Goal: Information Seeking & Learning: Learn about a topic

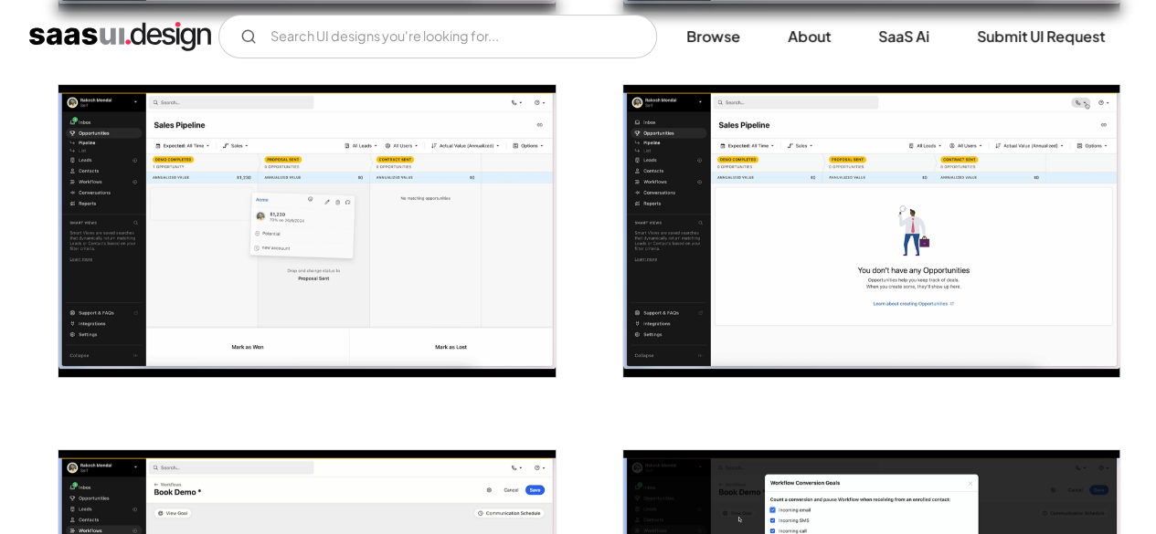
scroll to position [3628, 0]
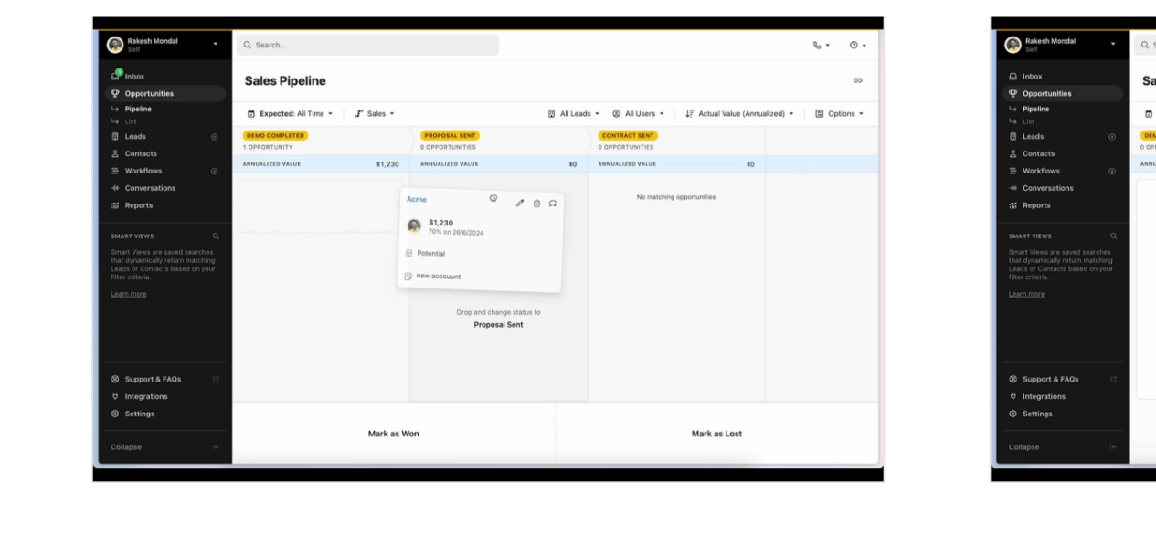
click at [213, 146] on img "open lightbox" at bounding box center [306, 231] width 496 height 292
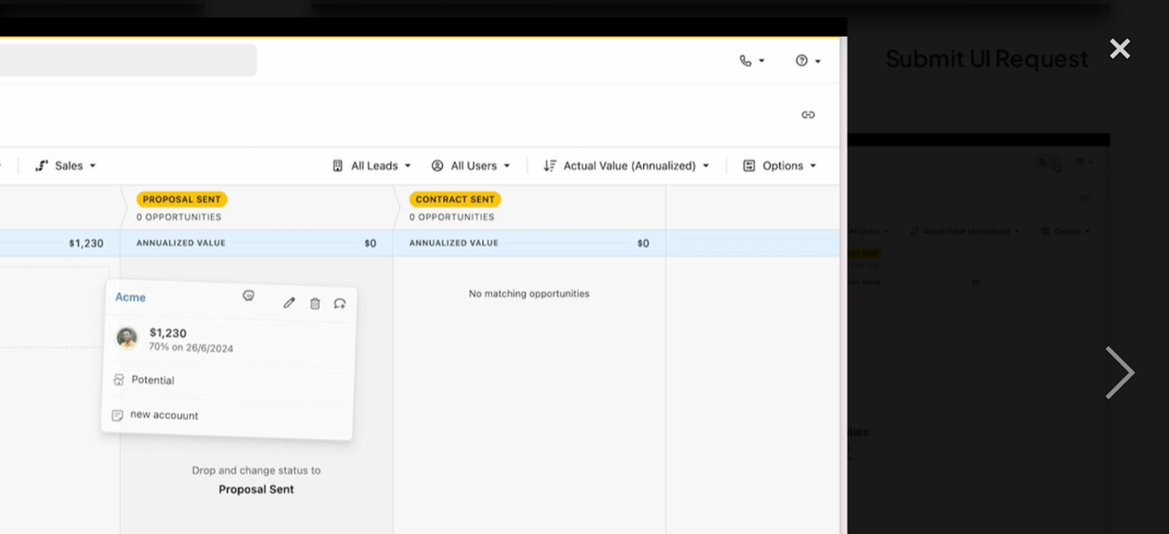
scroll to position [3662, 0]
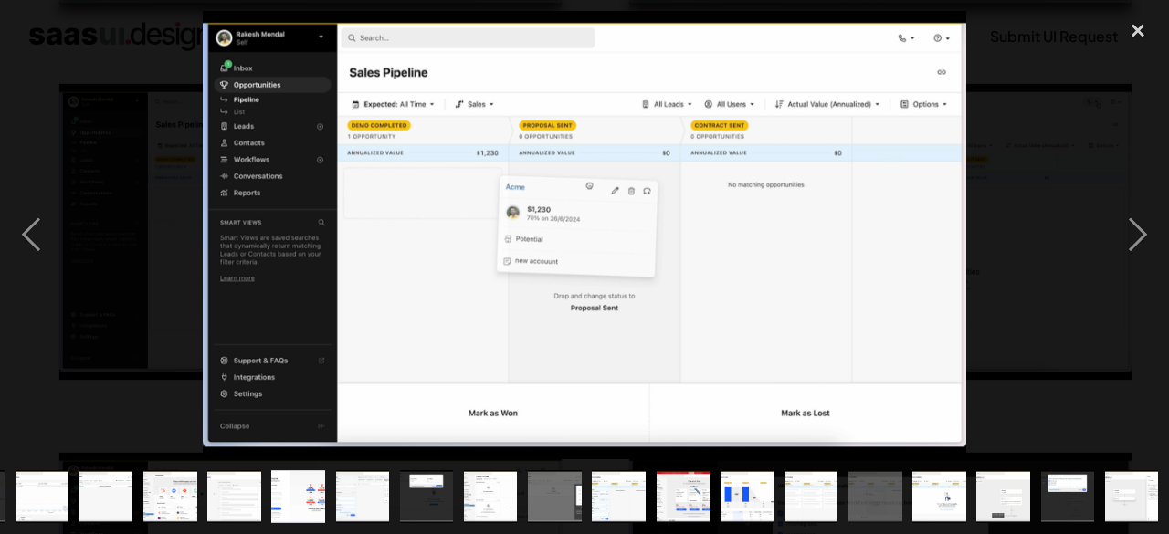
click at [1019, 118] on div at bounding box center [584, 235] width 1169 height 449
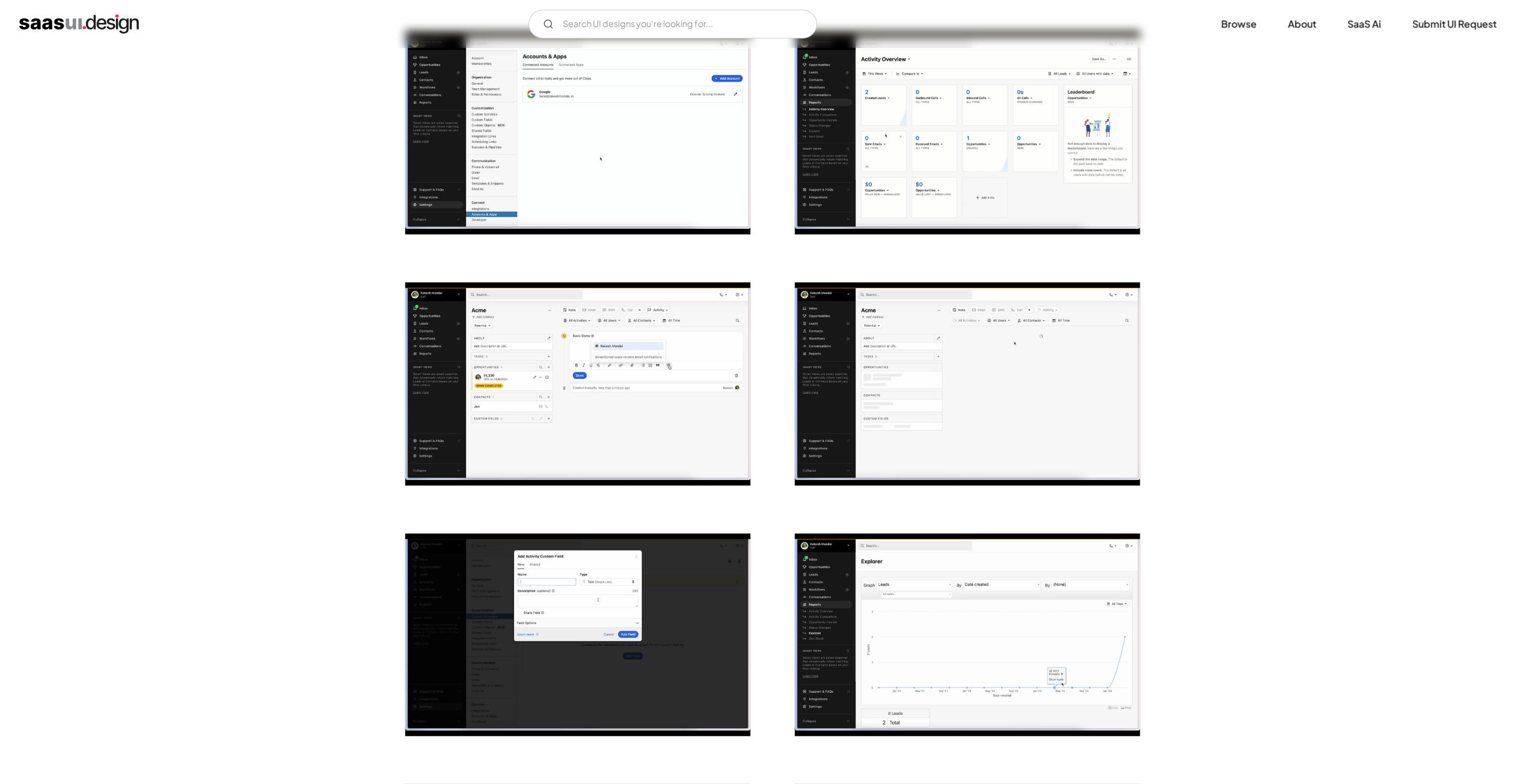
scroll to position [0, 0]
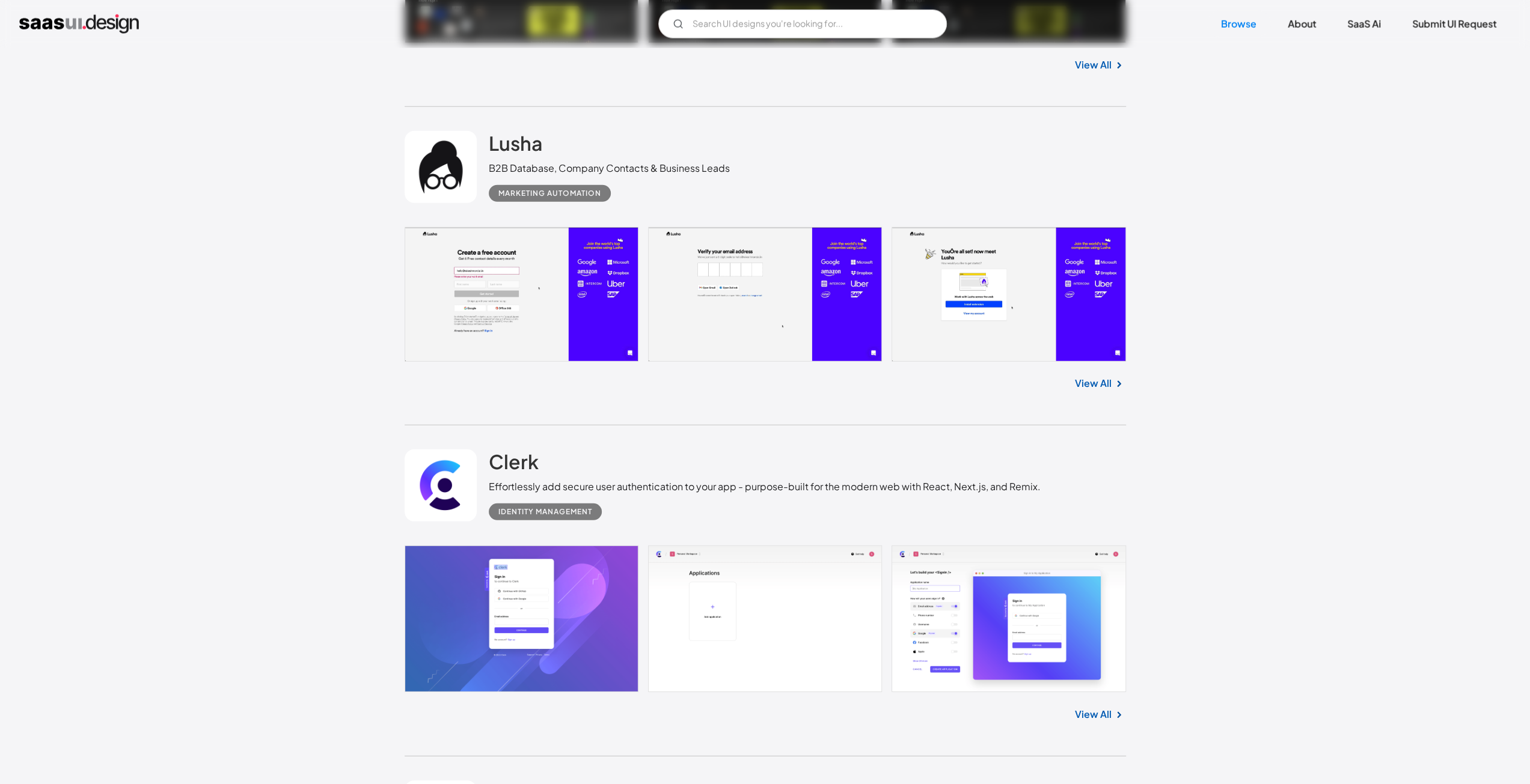
scroll to position [3264, 0]
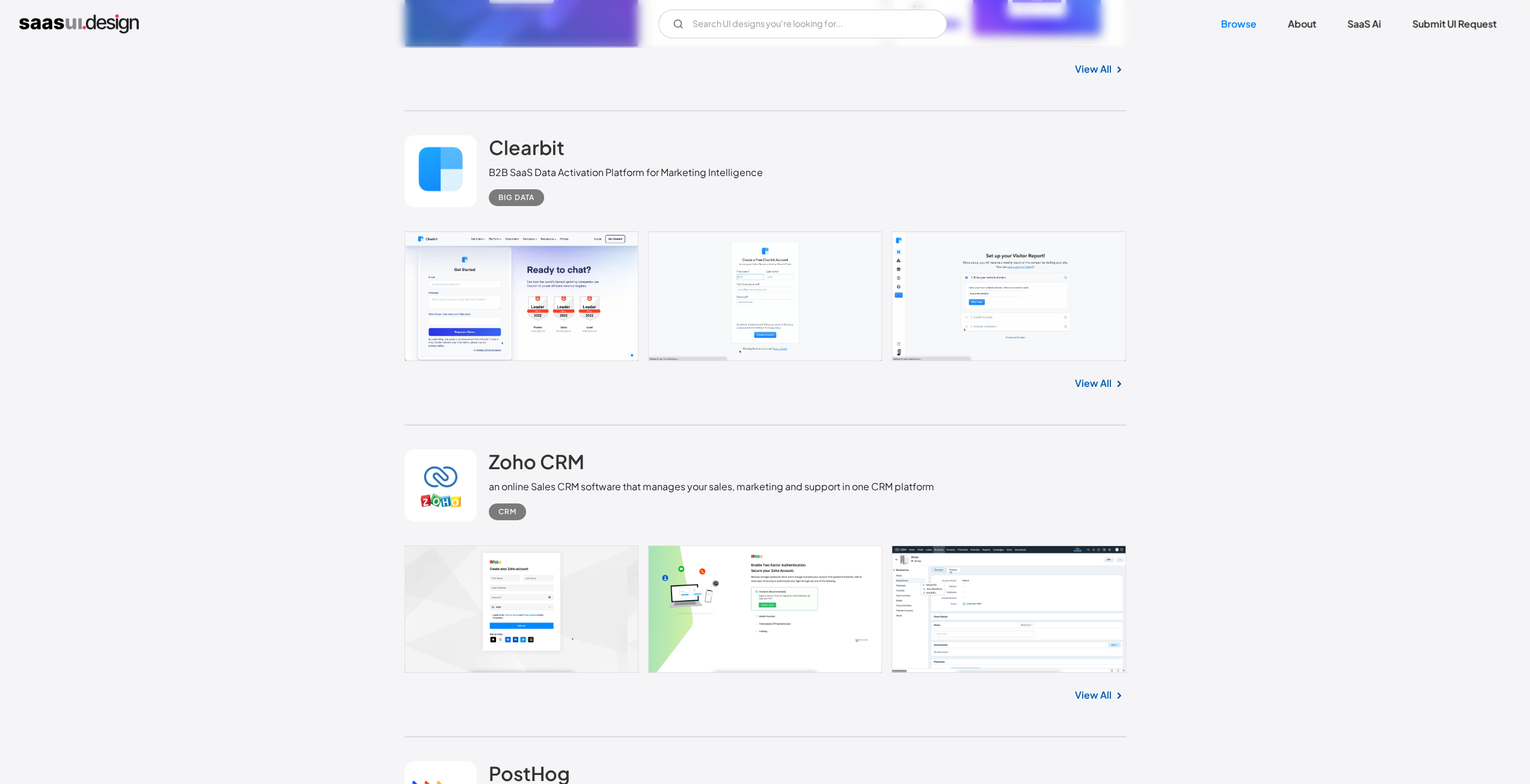
scroll to position [3895, 0]
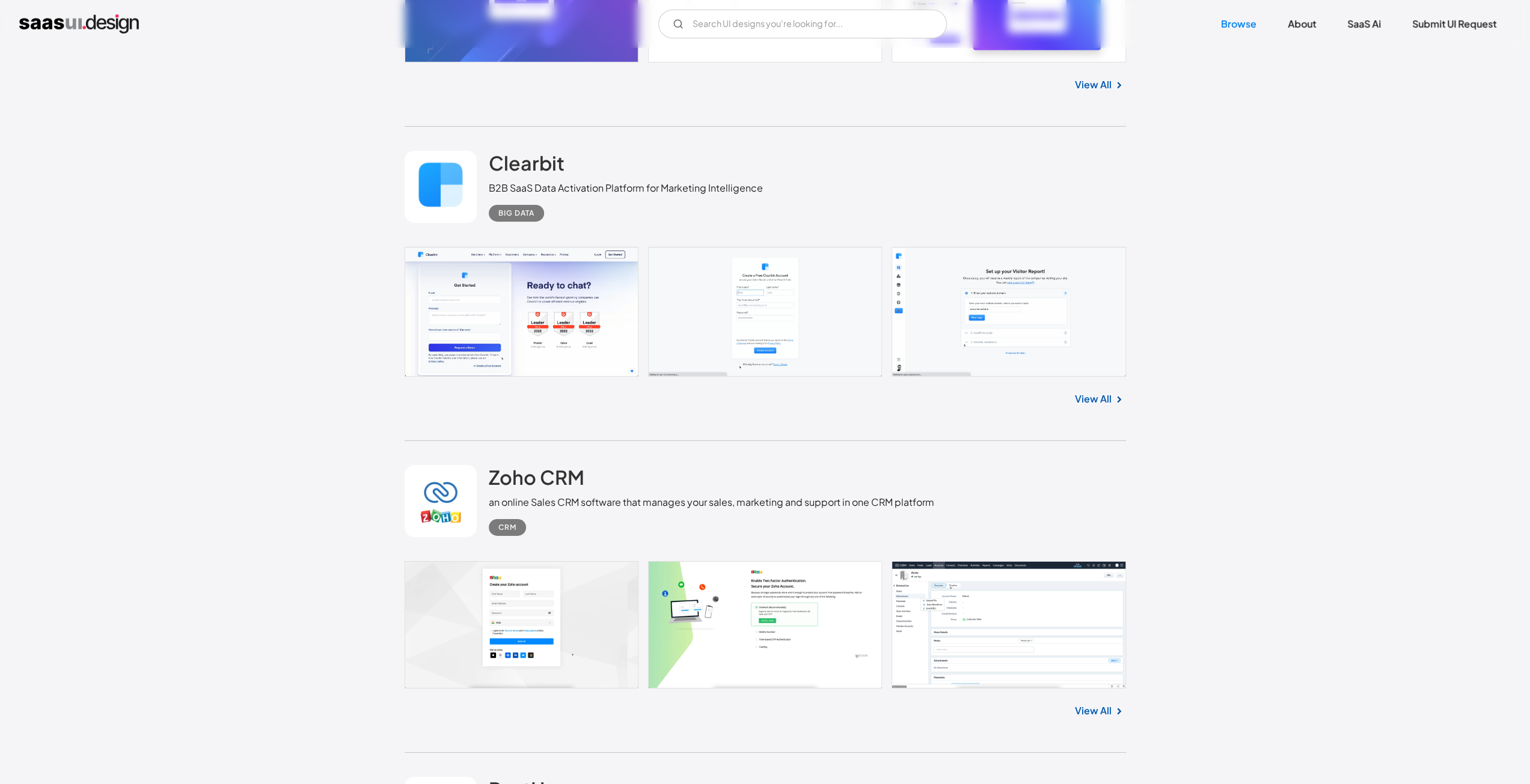
click at [993, 561] on link at bounding box center [765, 625] width 721 height 128
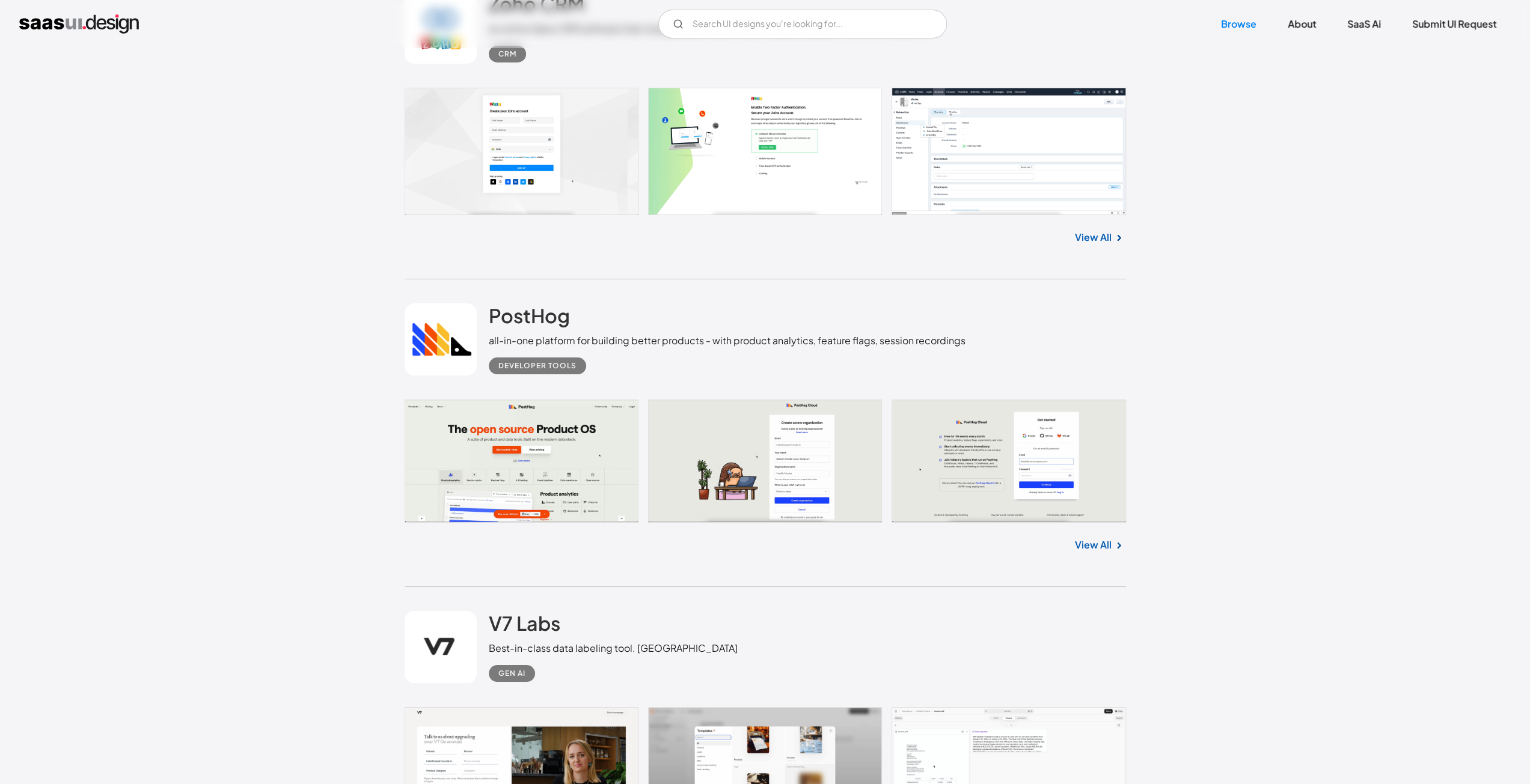
scroll to position [4369, 0]
click at [959, 707] on link at bounding box center [765, 777] width 721 height 139
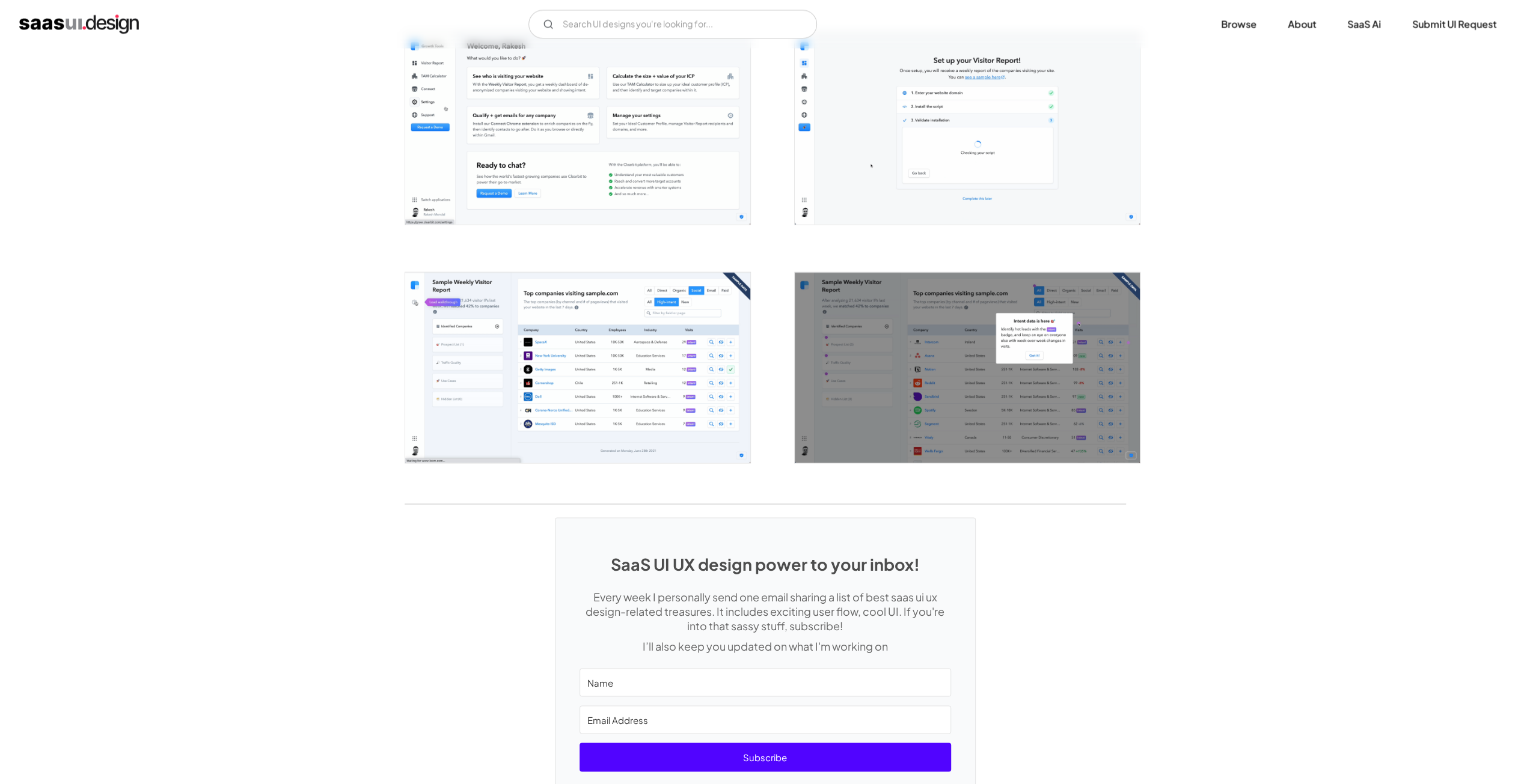
scroll to position [1923, 0]
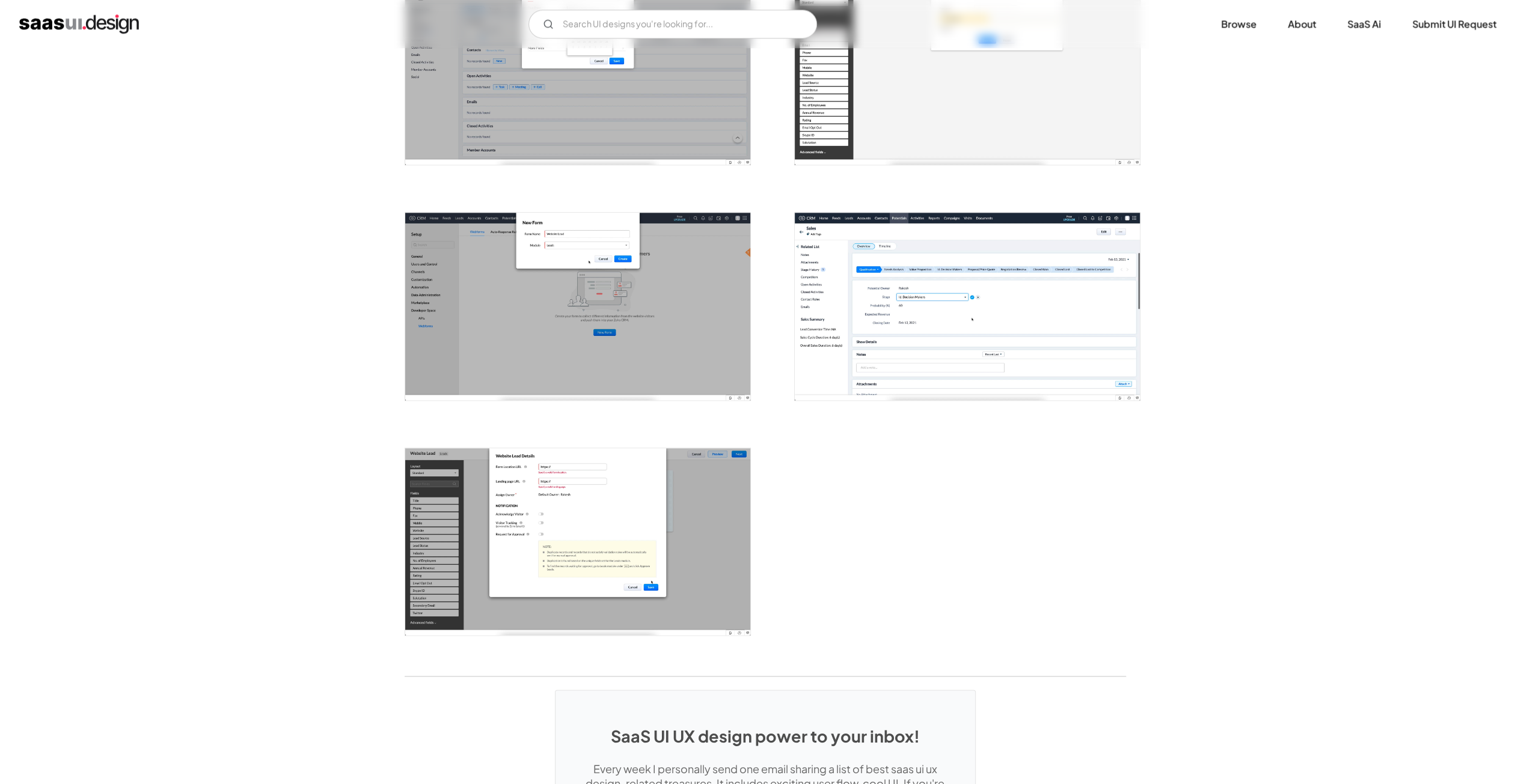
scroll to position [1527, 0]
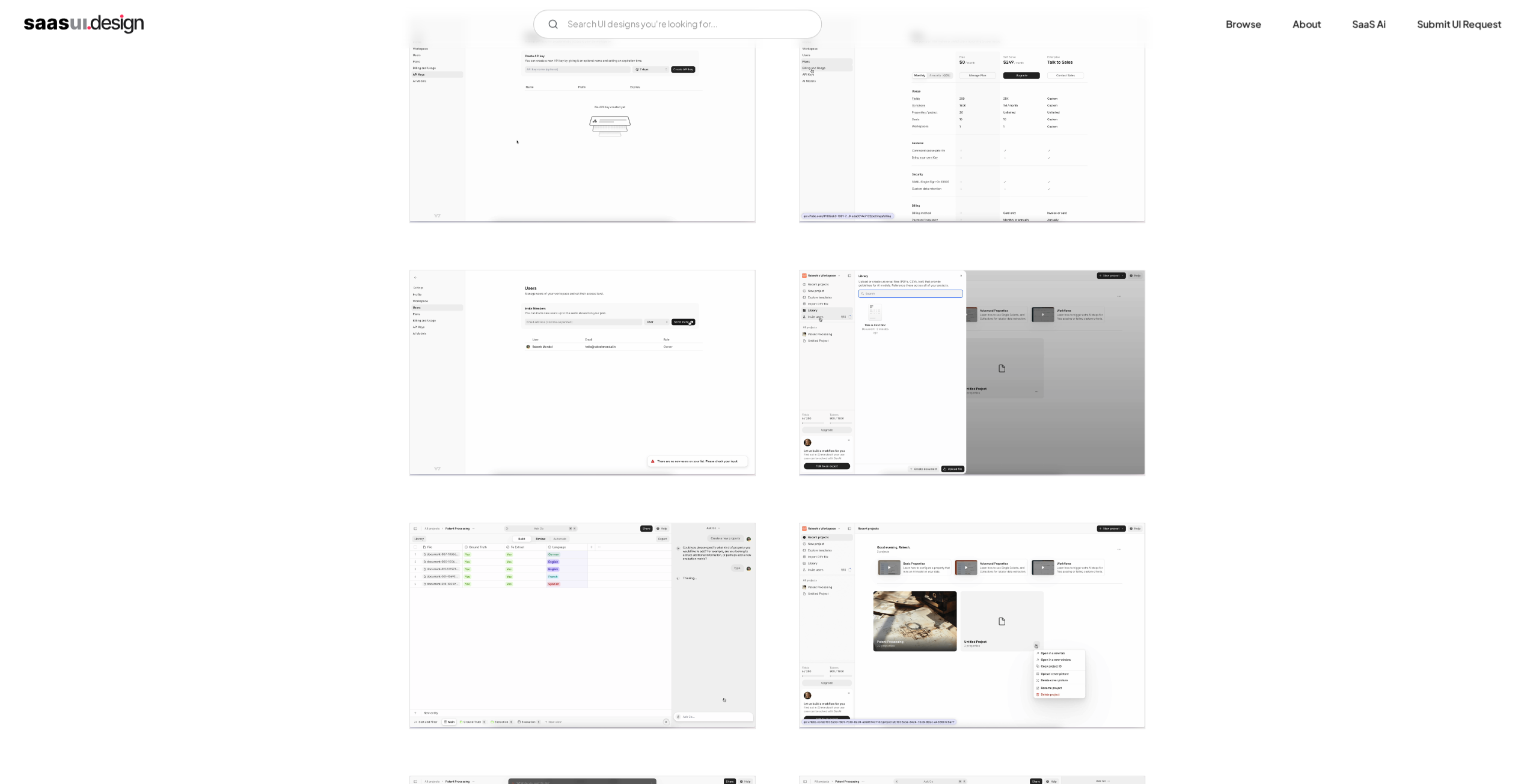
scroll to position [1408, 0]
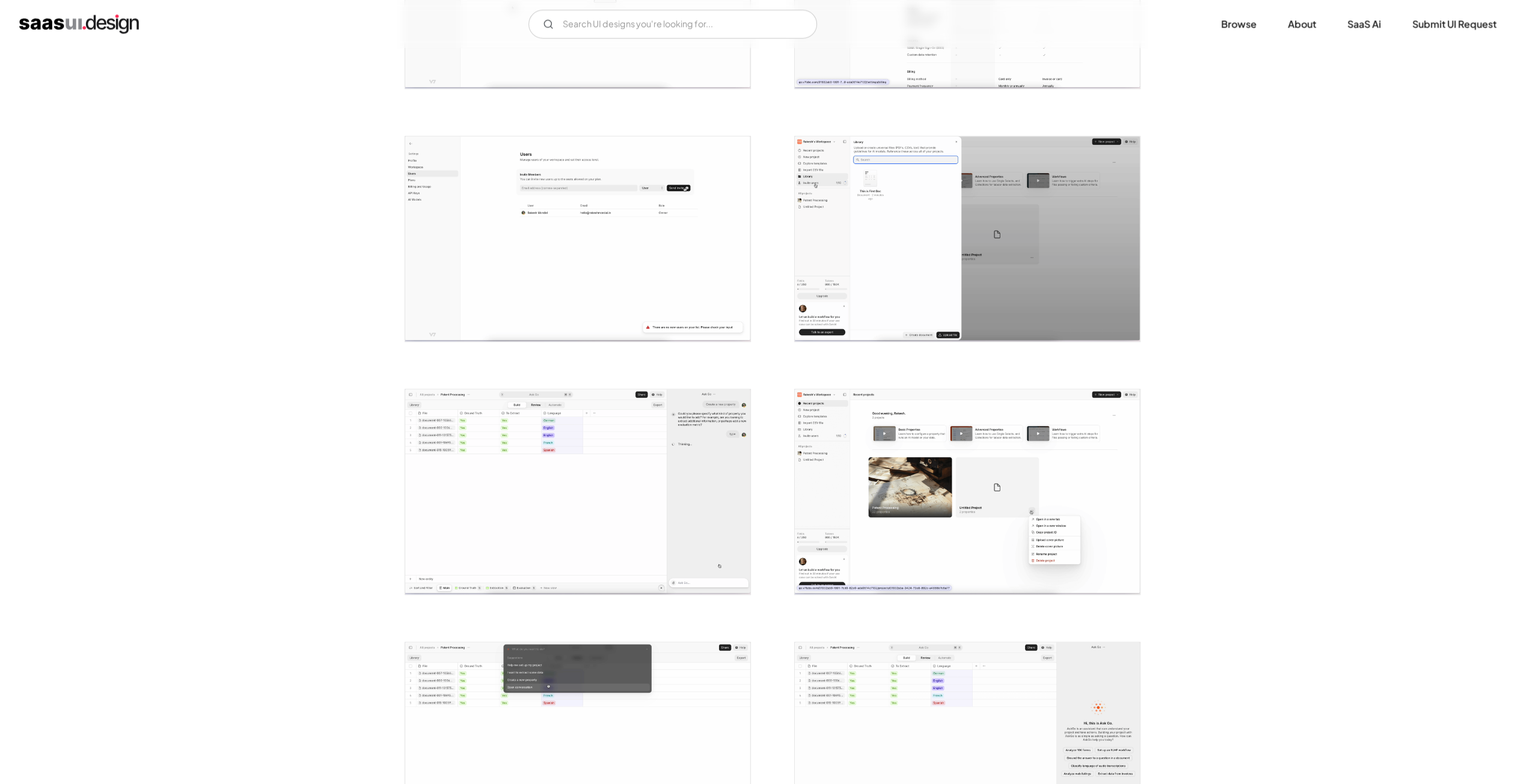
click at [936, 499] on img "open lightbox" at bounding box center [967, 492] width 345 height 205
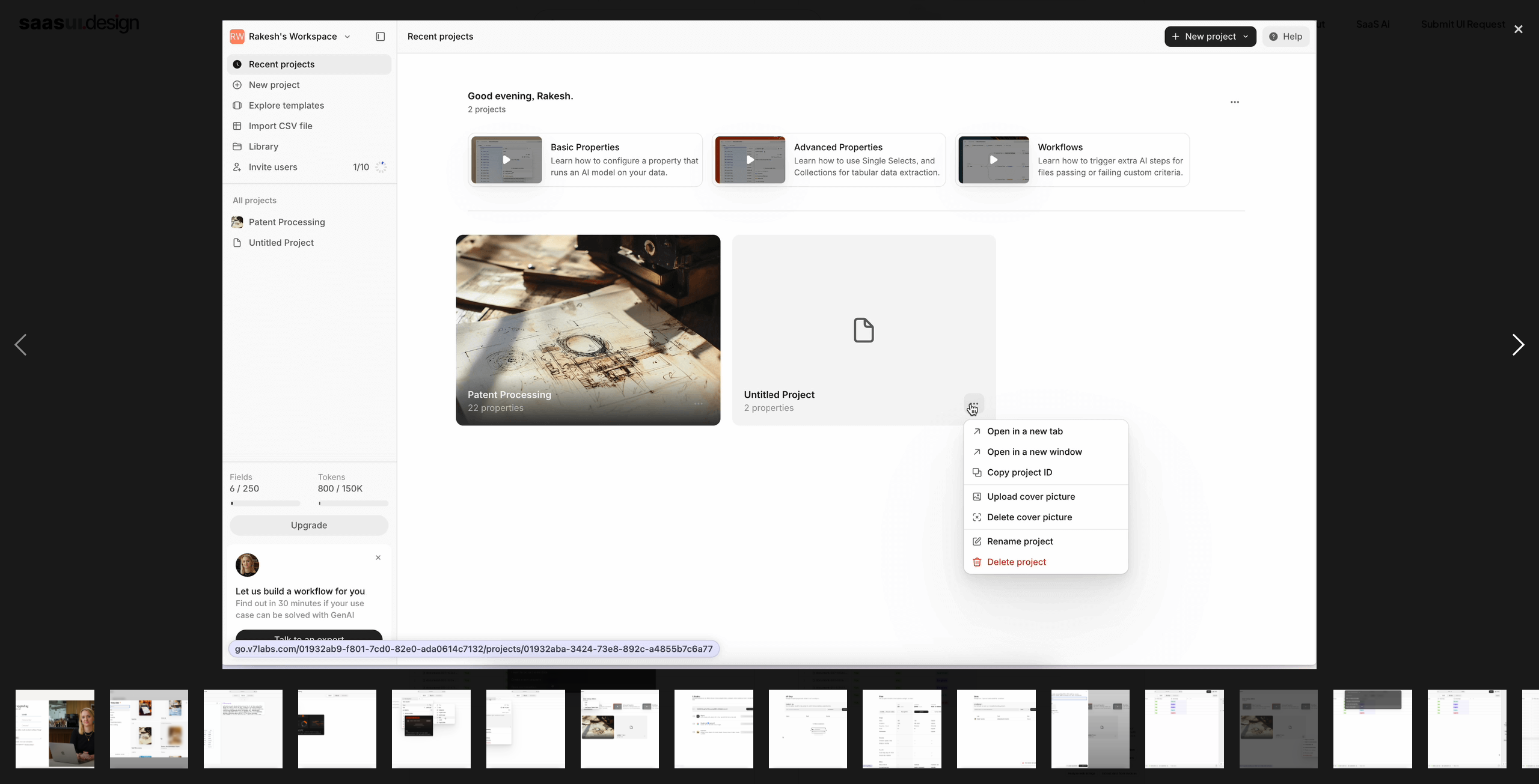
click at [1519, 349] on div "next image" at bounding box center [1519, 345] width 41 height 658
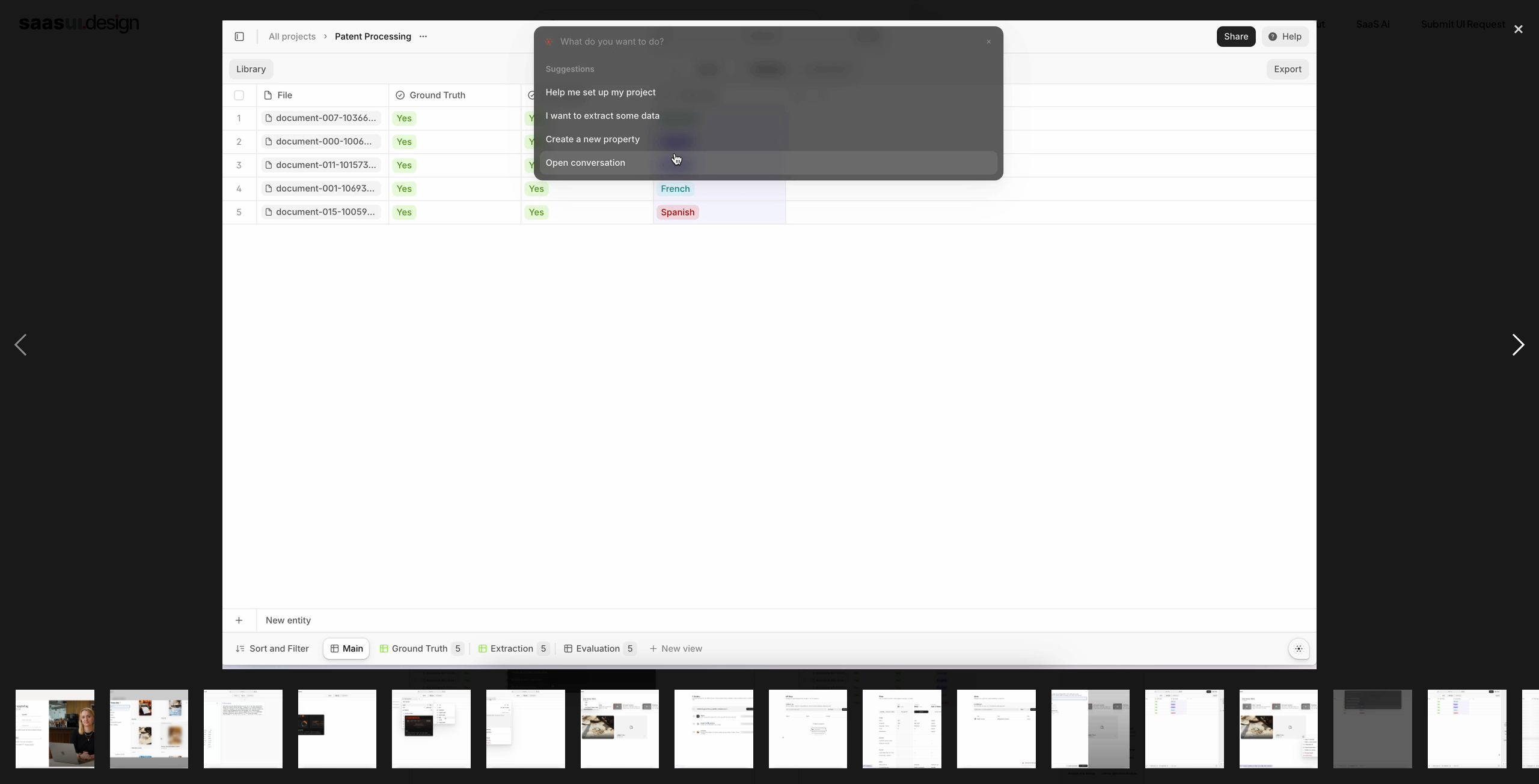
click at [1519, 349] on div "next image" at bounding box center [1519, 345] width 41 height 658
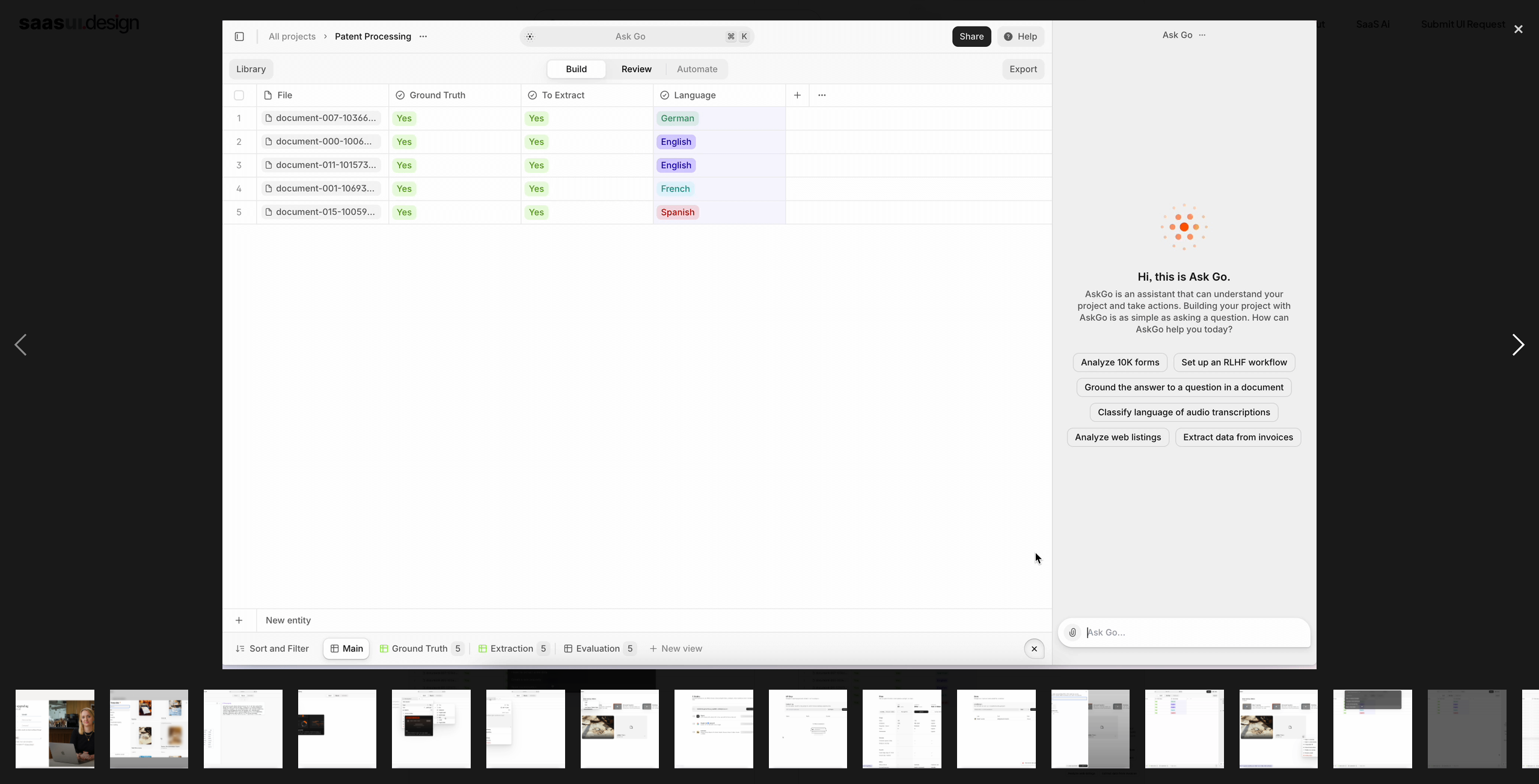
click at [1516, 343] on div "next image" at bounding box center [1519, 345] width 41 height 658
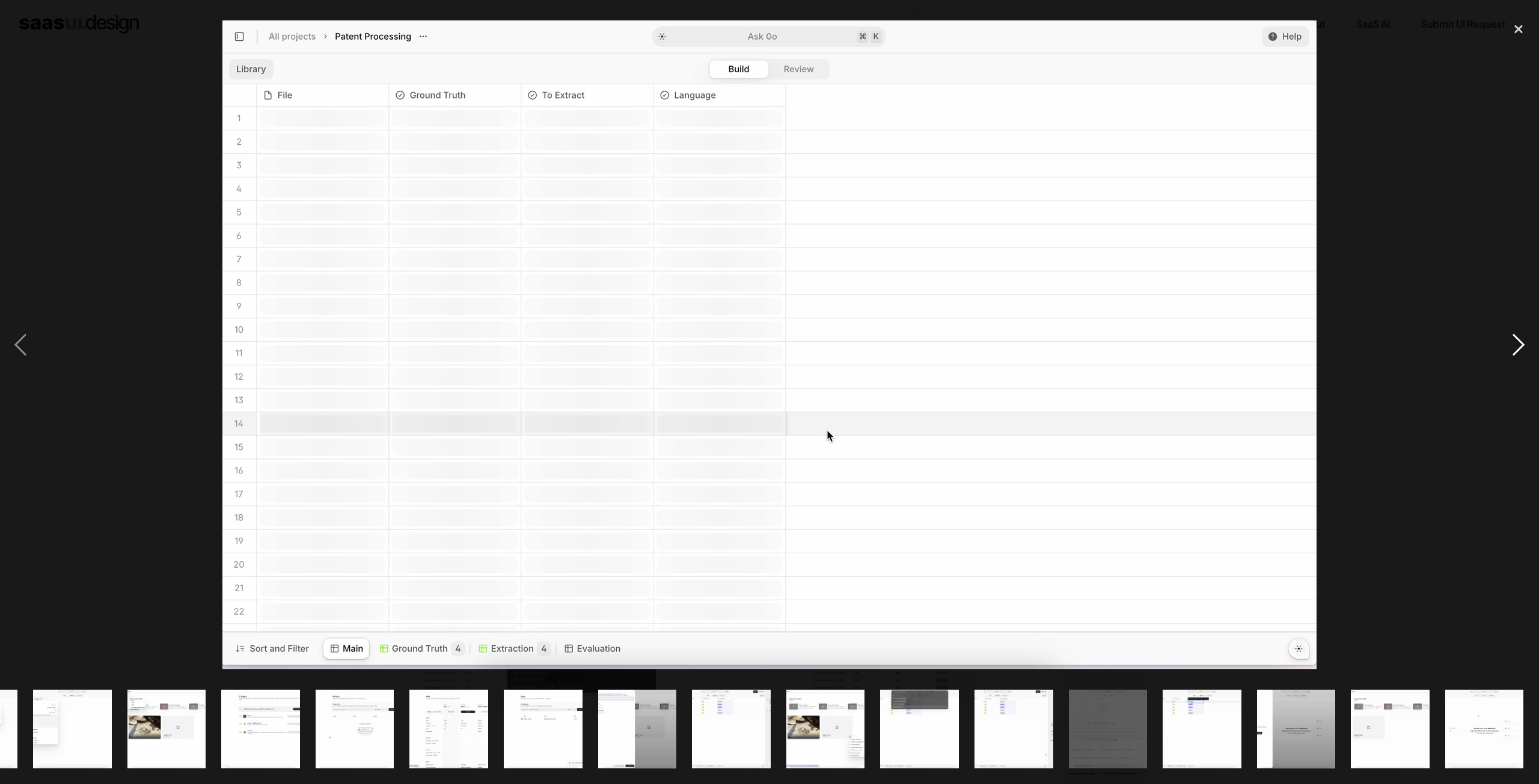
scroll to position [0, 454]
click at [1522, 345] on div "next image" at bounding box center [1519, 345] width 41 height 658
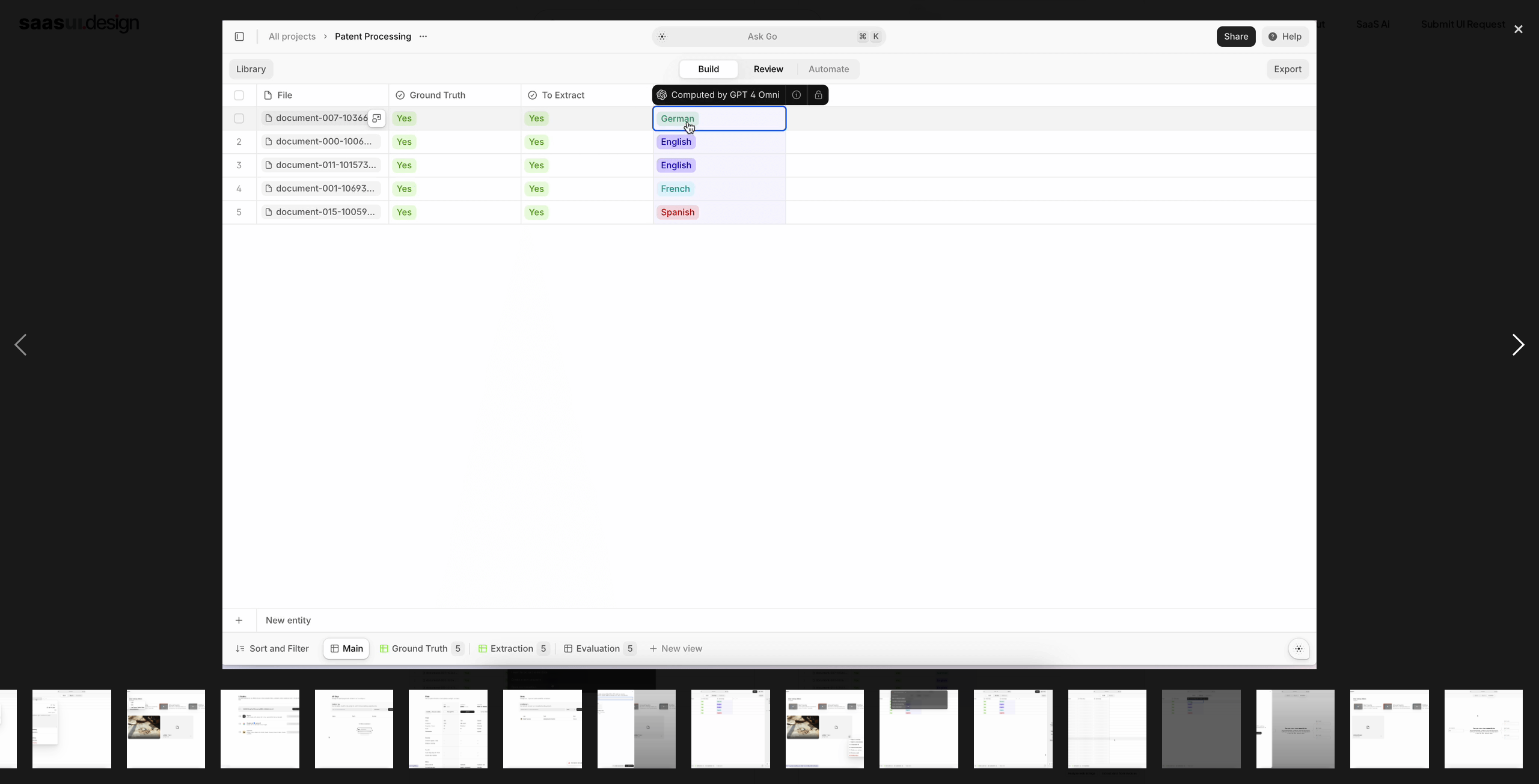
click at [1522, 345] on div "next image" at bounding box center [1519, 345] width 41 height 658
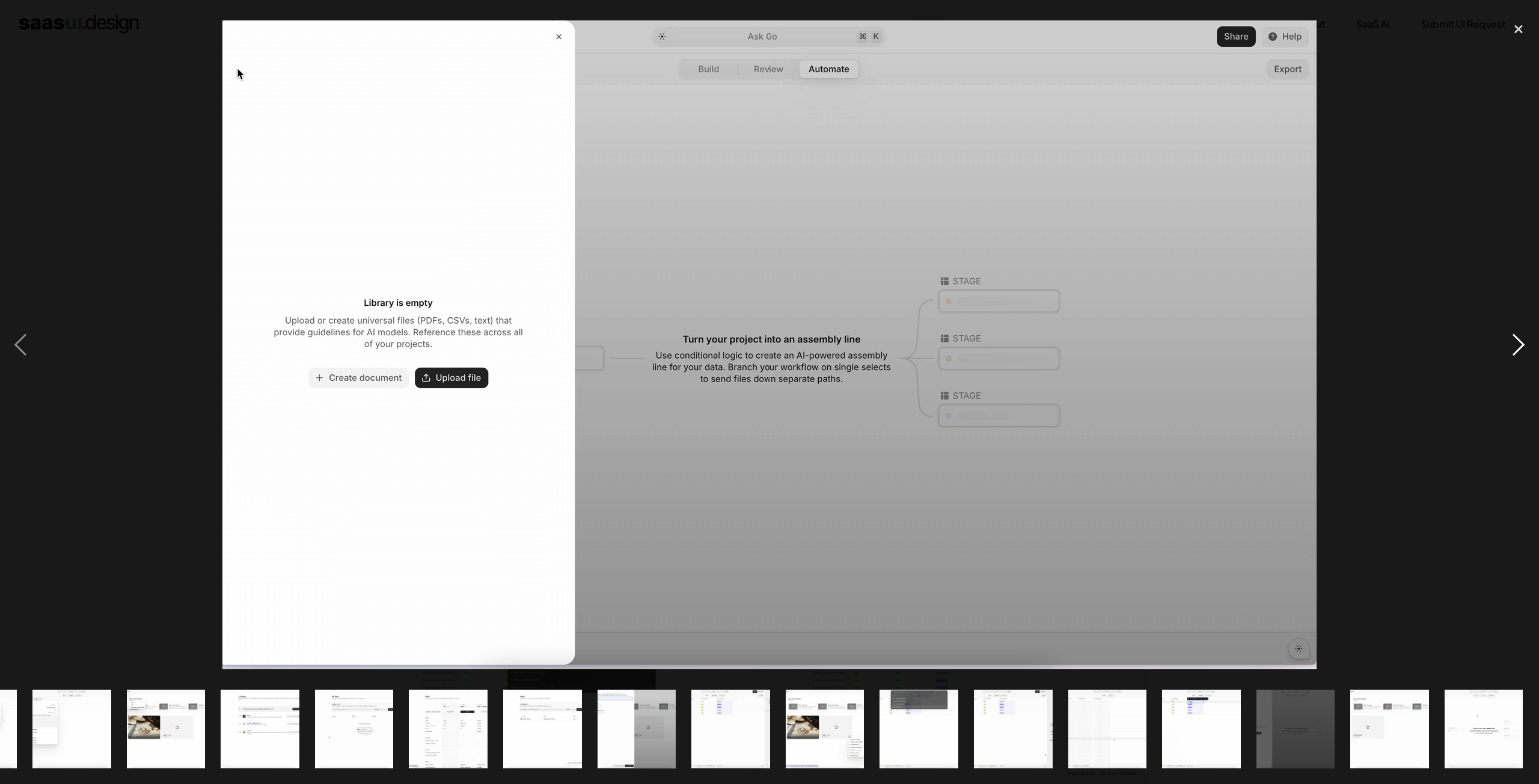
click at [1522, 345] on div "next image" at bounding box center [1519, 345] width 41 height 658
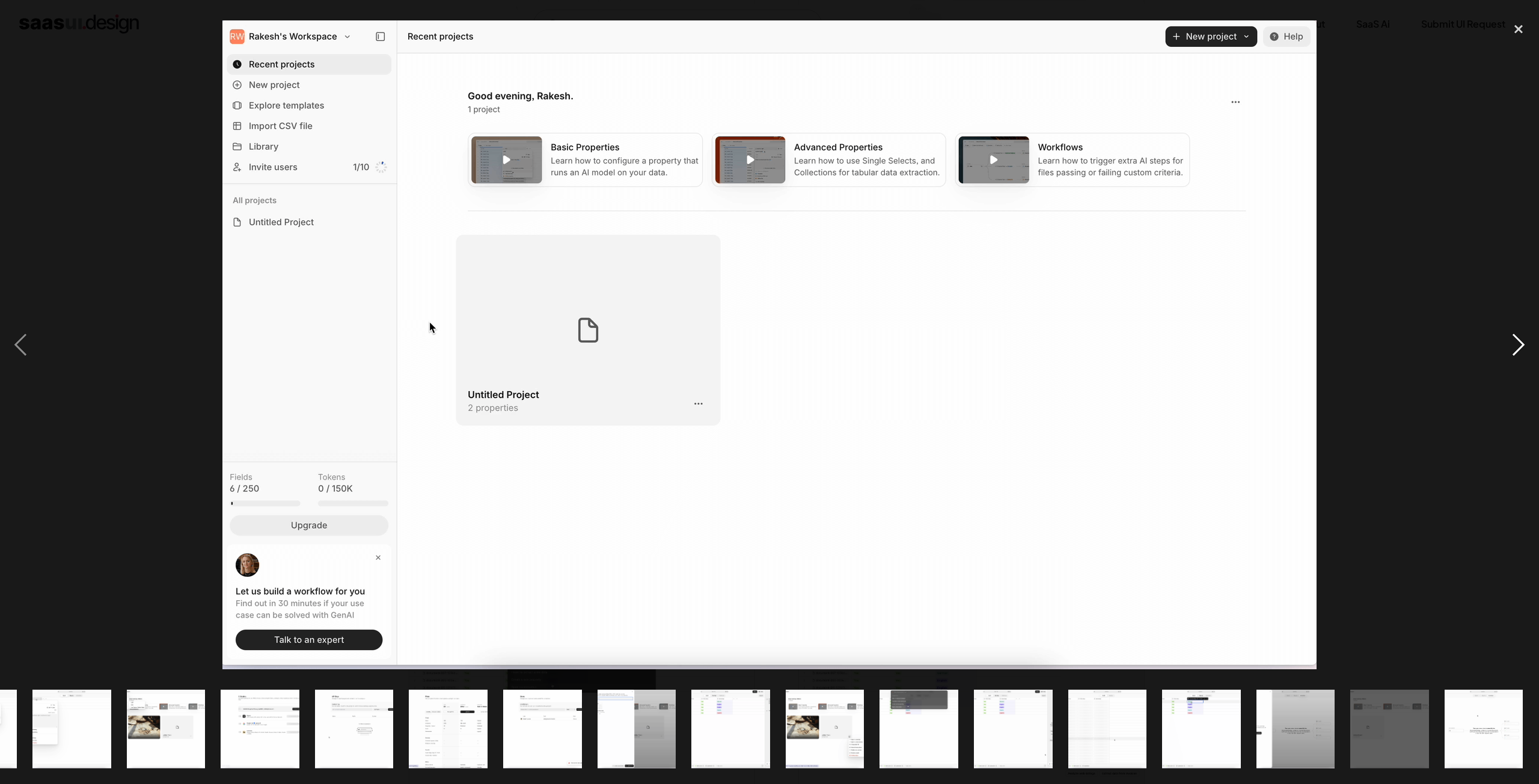
click at [1522, 345] on div "next image" at bounding box center [1519, 345] width 41 height 658
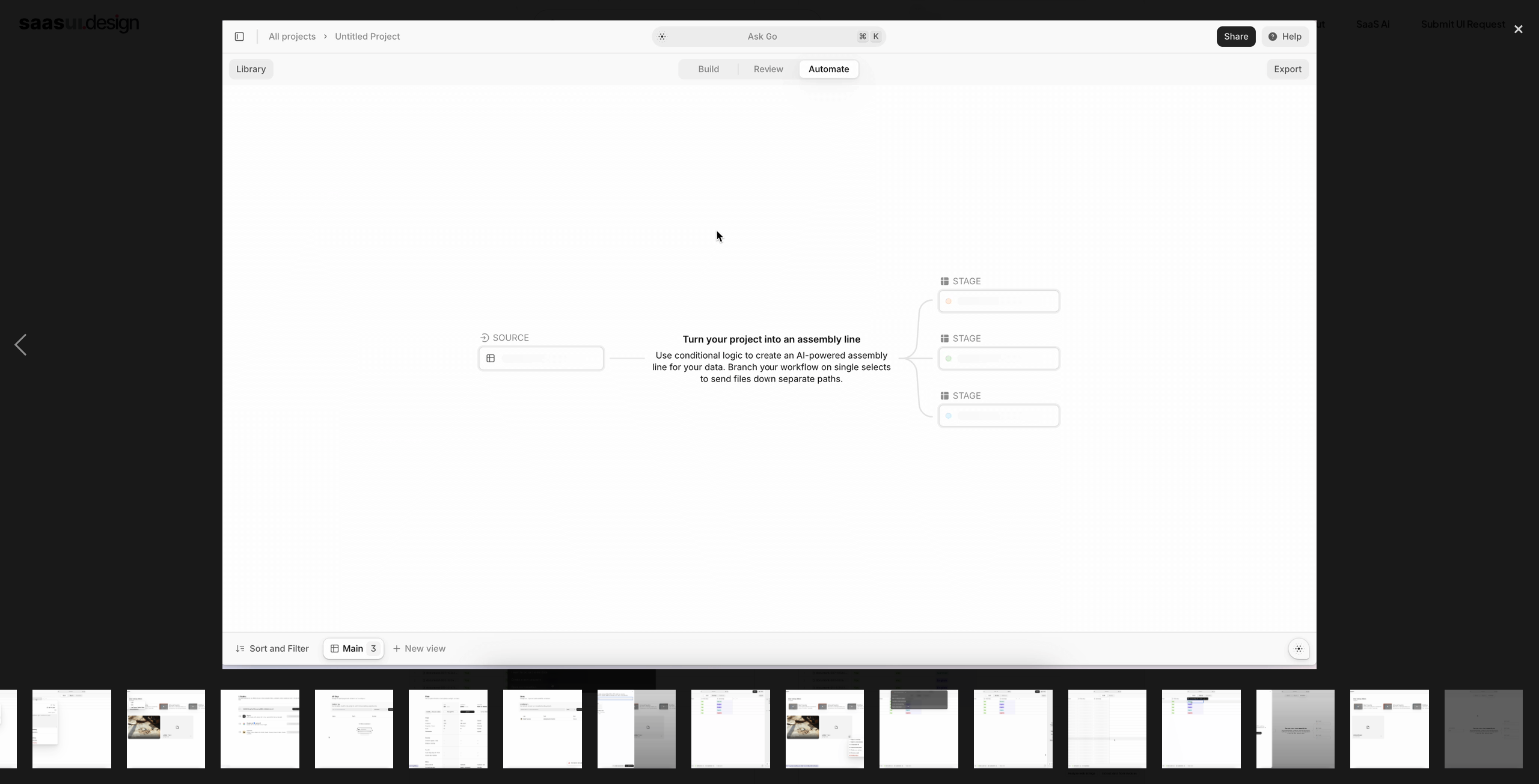
click at [1522, 345] on div "next image" at bounding box center [1519, 345] width 41 height 658
click at [12, 333] on div "previous image" at bounding box center [20, 345] width 41 height 658
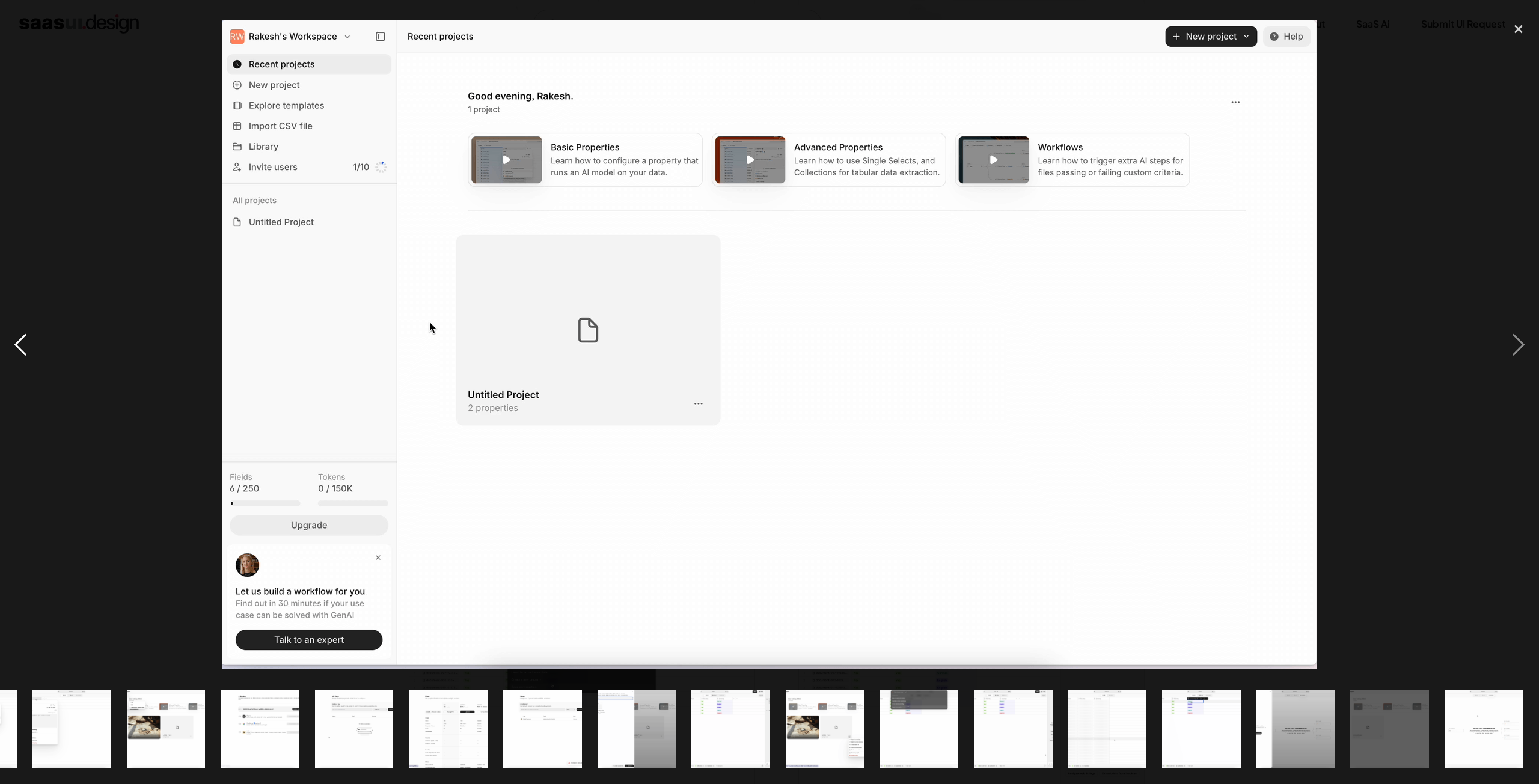
click at [14, 341] on div "previous image" at bounding box center [20, 345] width 41 height 658
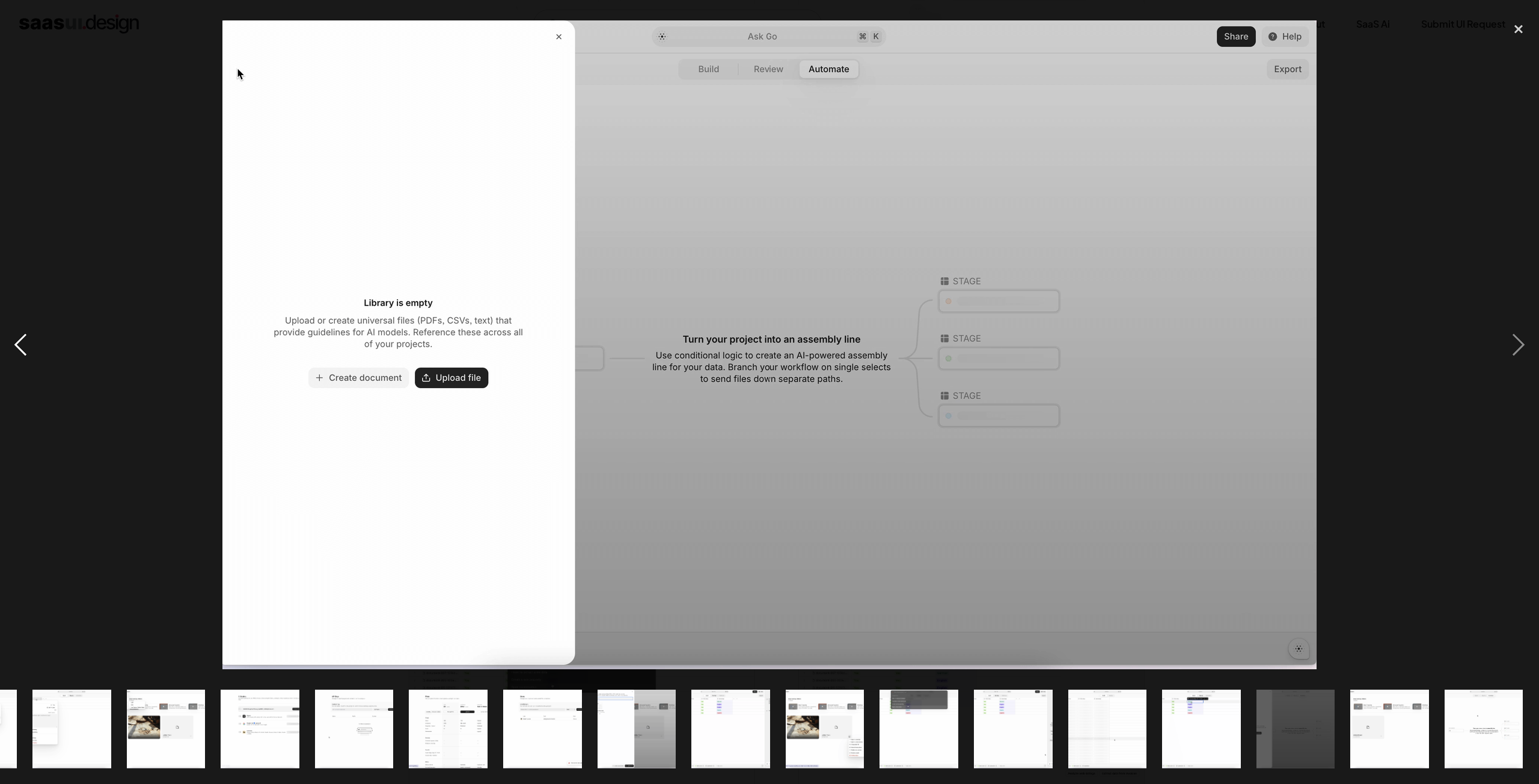
click at [14, 342] on div "previous image" at bounding box center [20, 345] width 41 height 658
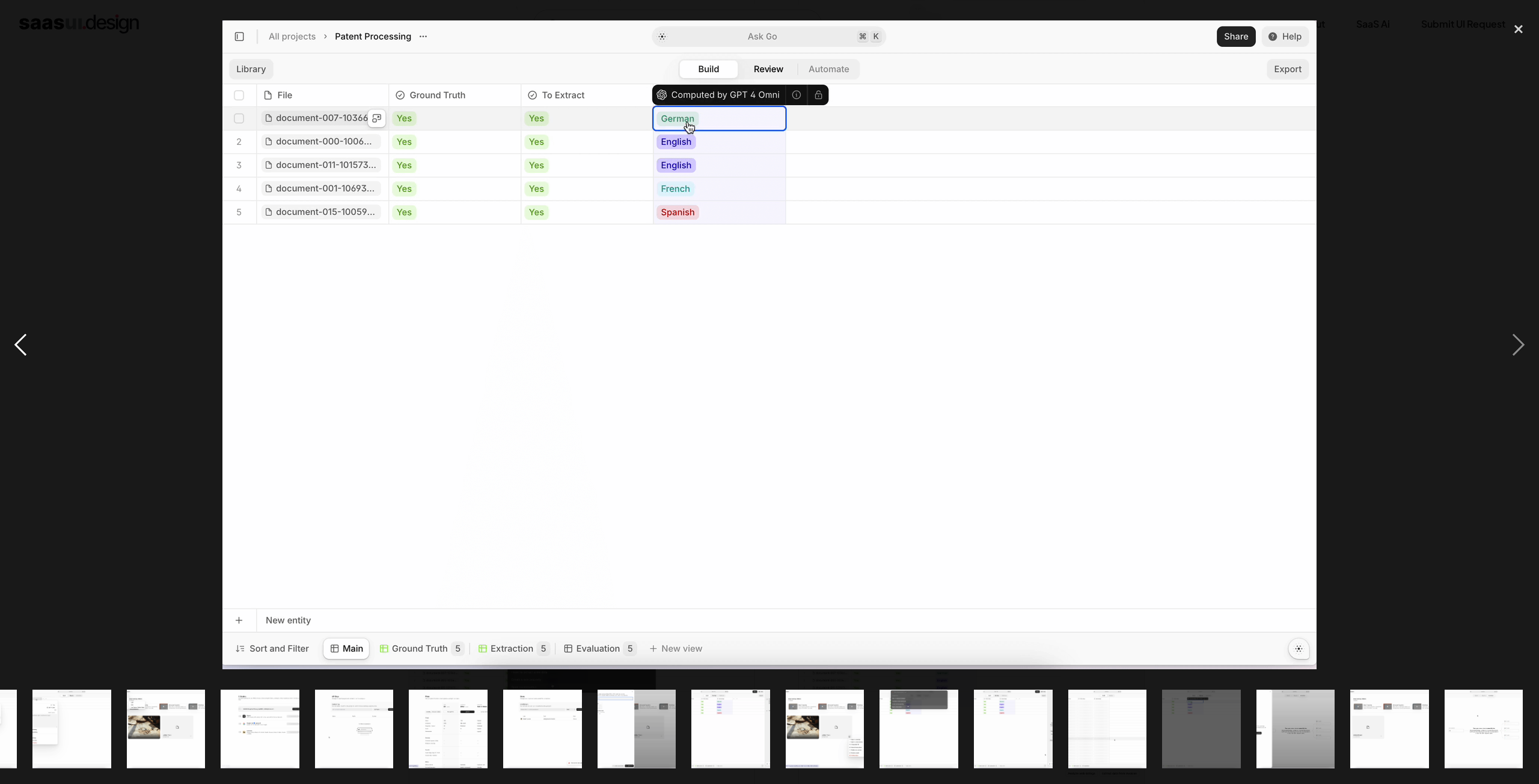
click at [14, 342] on div "previous image" at bounding box center [20, 345] width 41 height 658
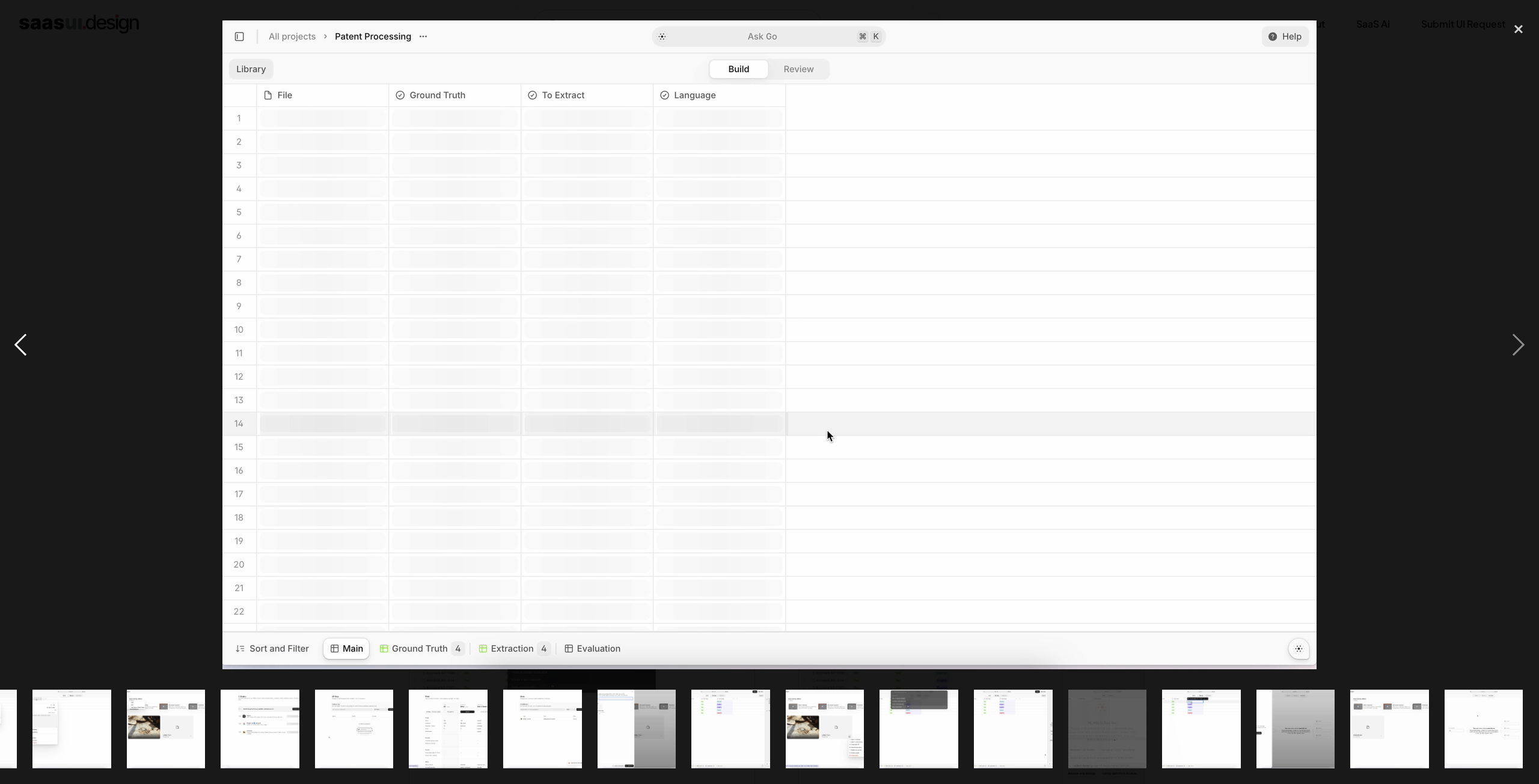
click at [14, 342] on div "previous image" at bounding box center [20, 345] width 41 height 658
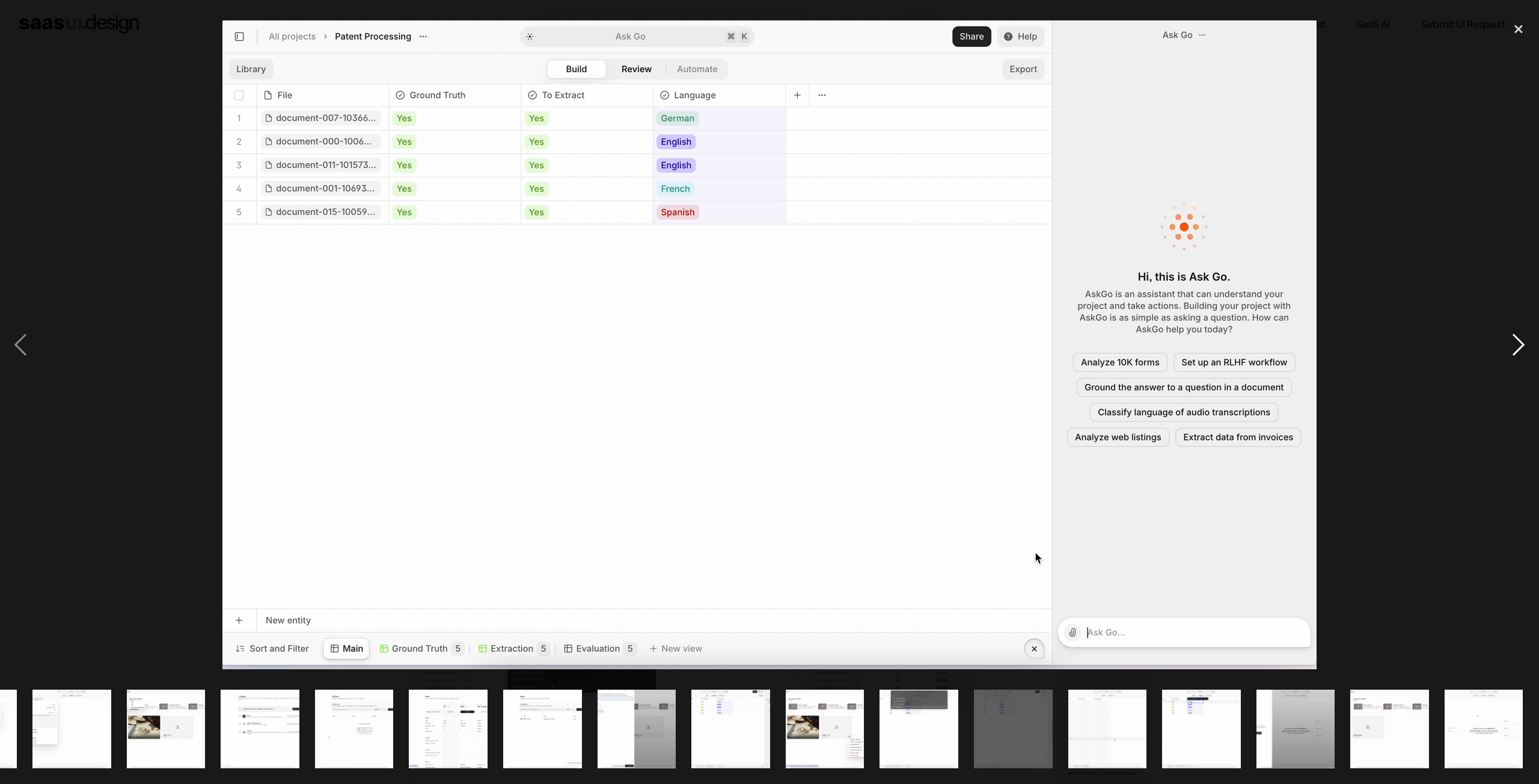
click at [1526, 347] on div "next image" at bounding box center [1519, 345] width 41 height 658
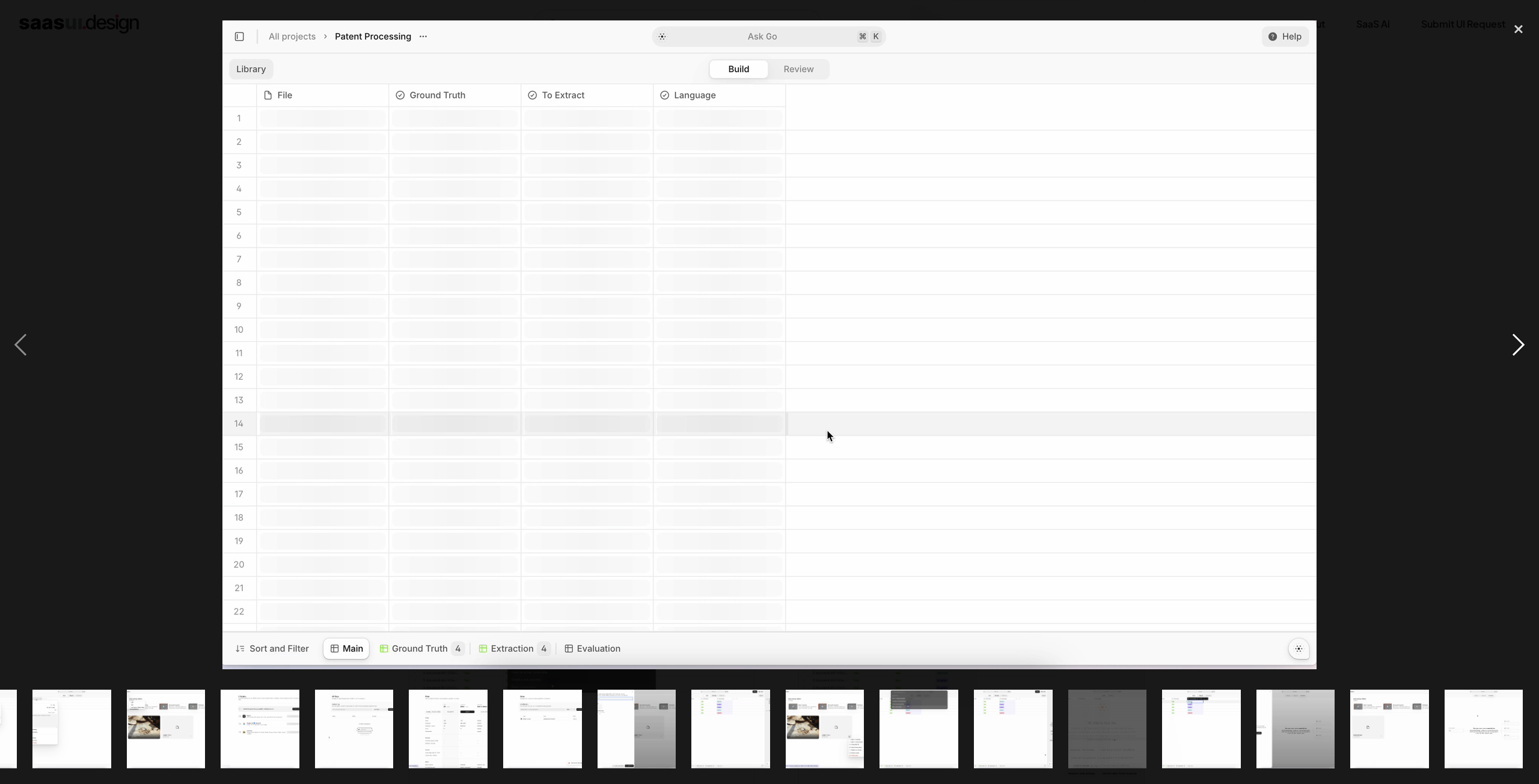
click at [1504, 334] on div "next image" at bounding box center [1519, 345] width 41 height 658
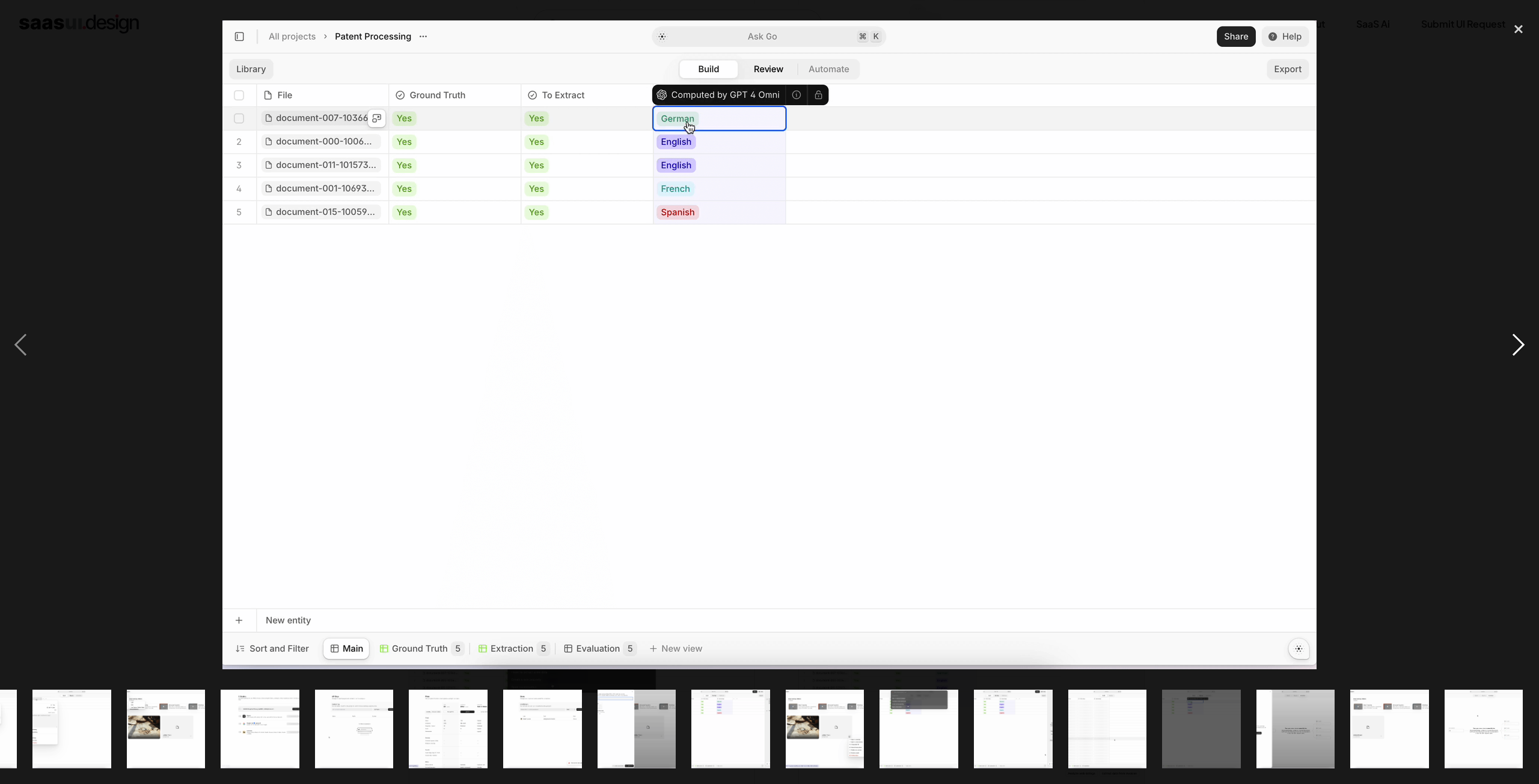
click at [1513, 344] on div "next image" at bounding box center [1519, 345] width 41 height 658
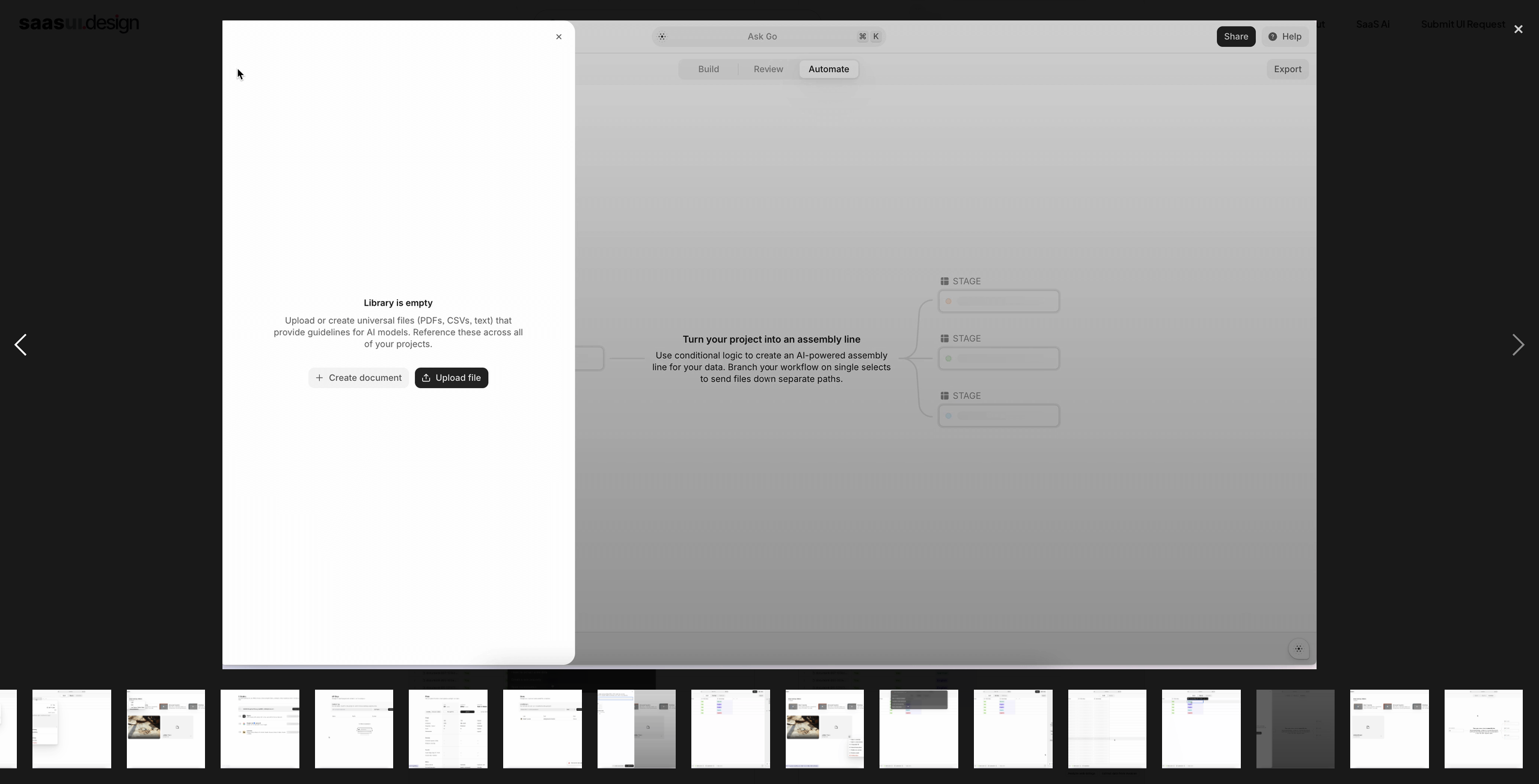
click at [22, 338] on div "previous image" at bounding box center [20, 345] width 41 height 658
